Goal: Transaction & Acquisition: Purchase product/service

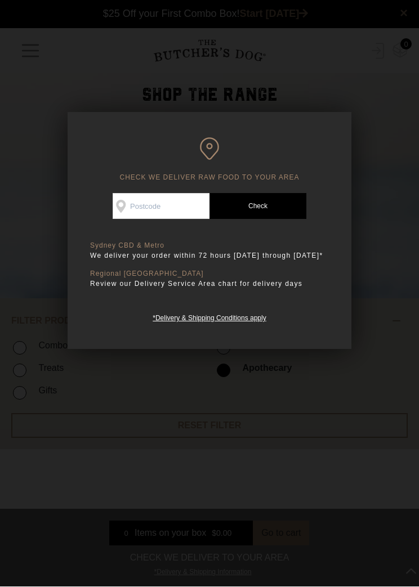
scroll to position [1, 0]
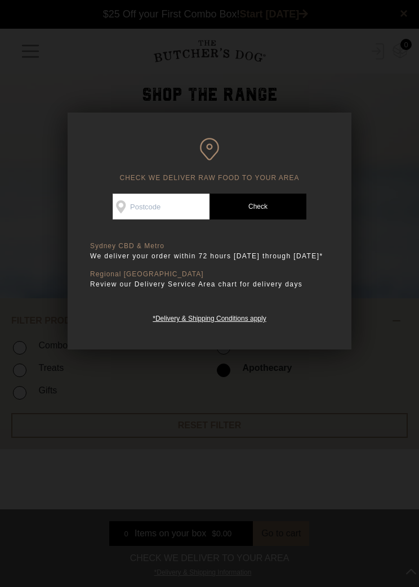
click at [143, 197] on input "Check Availability At" at bounding box center [161, 207] width 97 height 26
type input "5073"
click at [266, 200] on link "Check Postcode" at bounding box center [257, 207] width 97 height 26
click at [356, 140] on div at bounding box center [209, 293] width 419 height 587
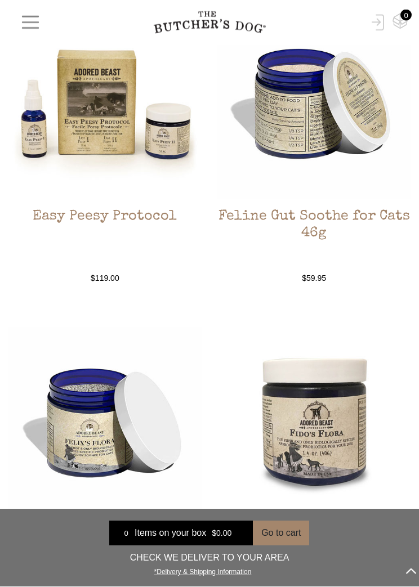
scroll to position [499, 0]
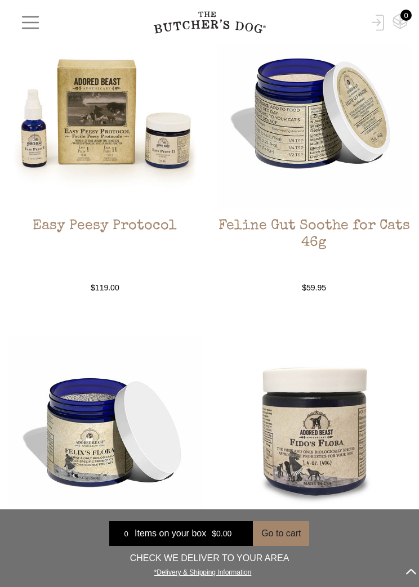
click at [106, 155] on img at bounding box center [104, 112] width 193 height 193
click at [112, 235] on h2 "Easy Peesy Protocol" at bounding box center [104, 244] width 193 height 53
click at [131, 228] on h2 "Easy Peesy Protocol" at bounding box center [104, 244] width 193 height 53
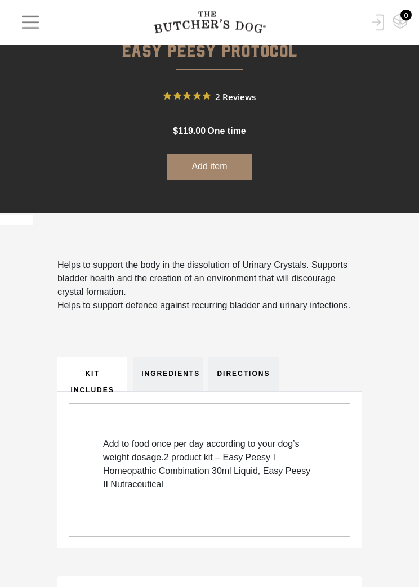
scroll to position [364, 0]
click at [182, 372] on link "INGREDIENTS" at bounding box center [168, 374] width 70 height 34
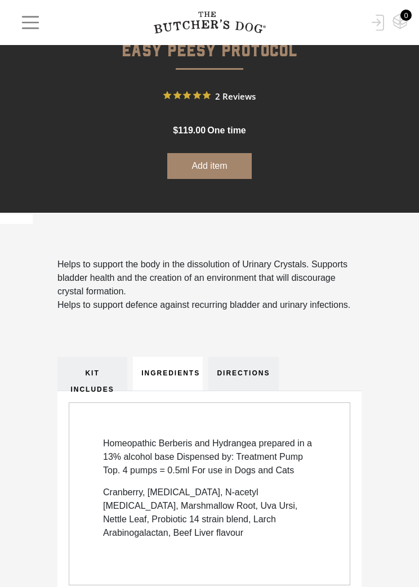
click at [256, 384] on link "DIRECTIONS" at bounding box center [243, 374] width 70 height 34
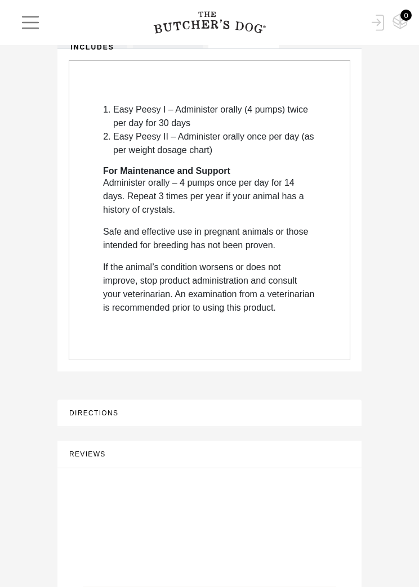
scroll to position [716, 0]
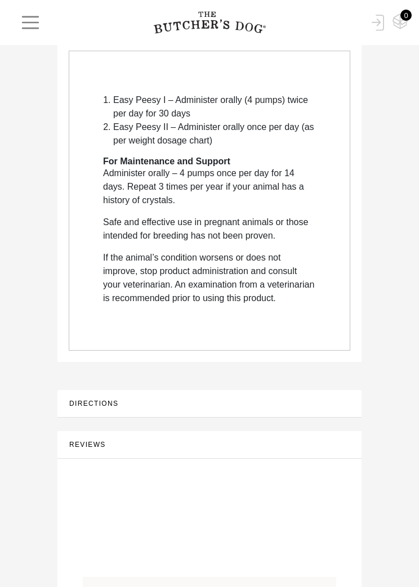
click at [314, 411] on button "DIRECTIONS" at bounding box center [210, 404] width 282 height 14
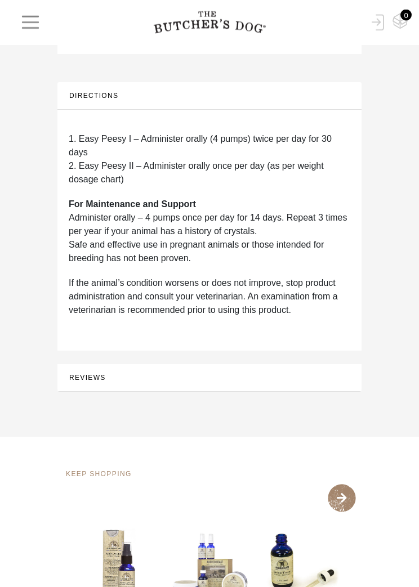
scroll to position [1093, 0]
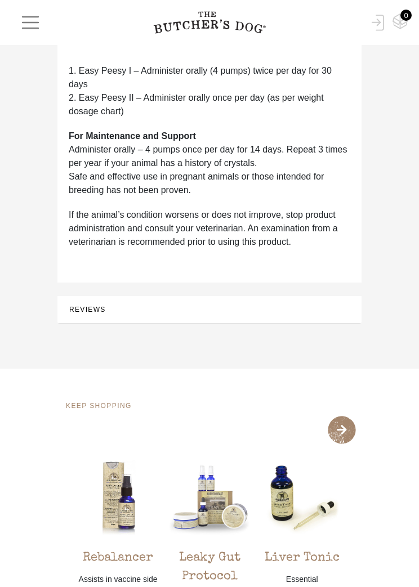
click at [311, 317] on button "REVIEWS" at bounding box center [210, 310] width 282 height 14
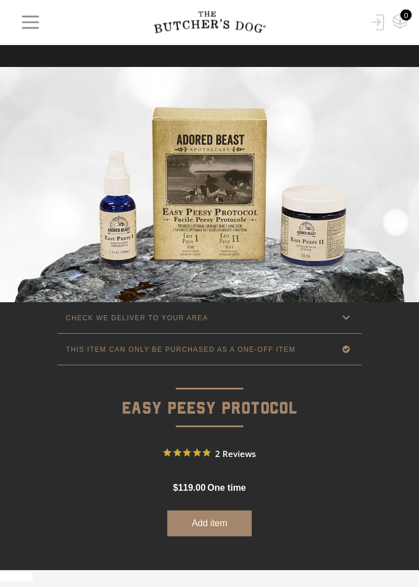
scroll to position [0, 0]
